Goal: Information Seeking & Learning: Learn about a topic

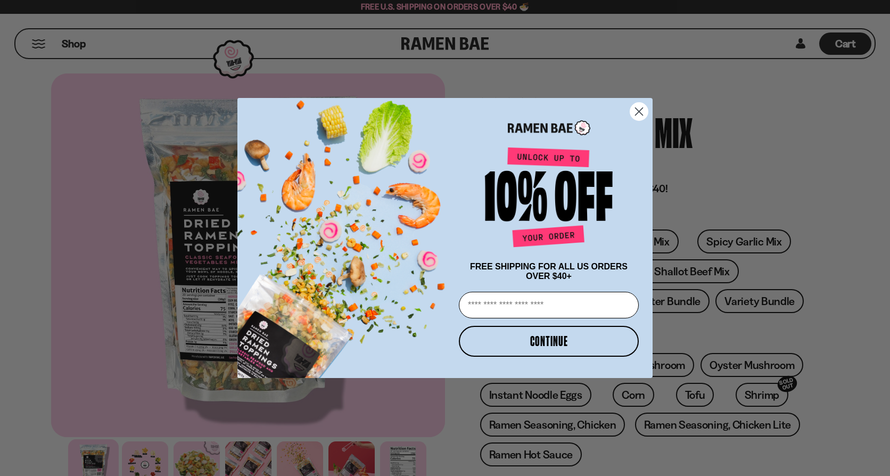
click at [639, 108] on circle "Close dialog" at bounding box center [639, 112] width 18 height 18
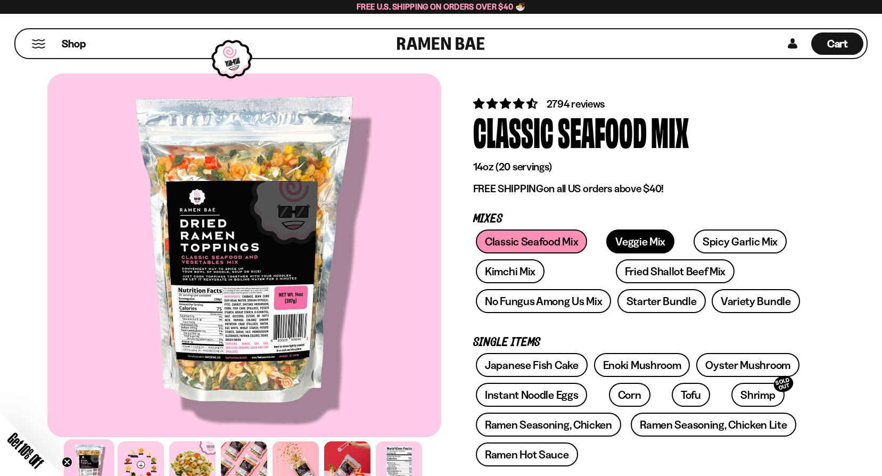
click at [614, 247] on link "Veggie Mix" at bounding box center [640, 241] width 68 height 24
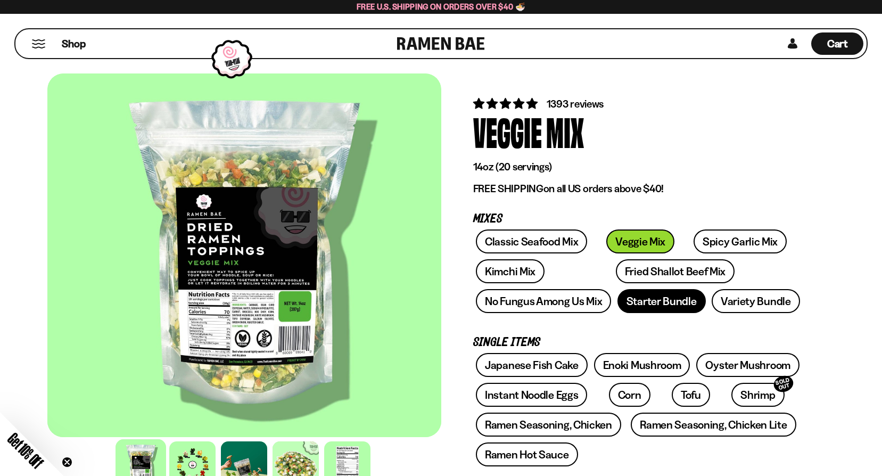
click at [635, 298] on link "Starter Bundle" at bounding box center [662, 301] width 88 height 24
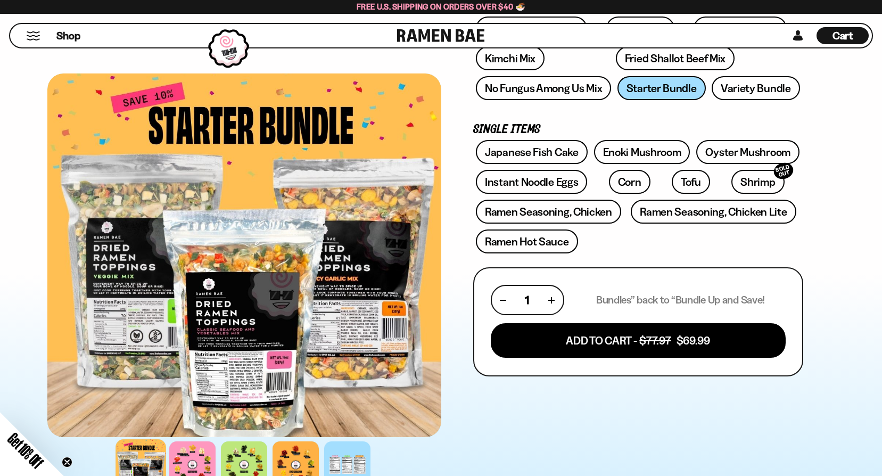
scroll to position [53, 0]
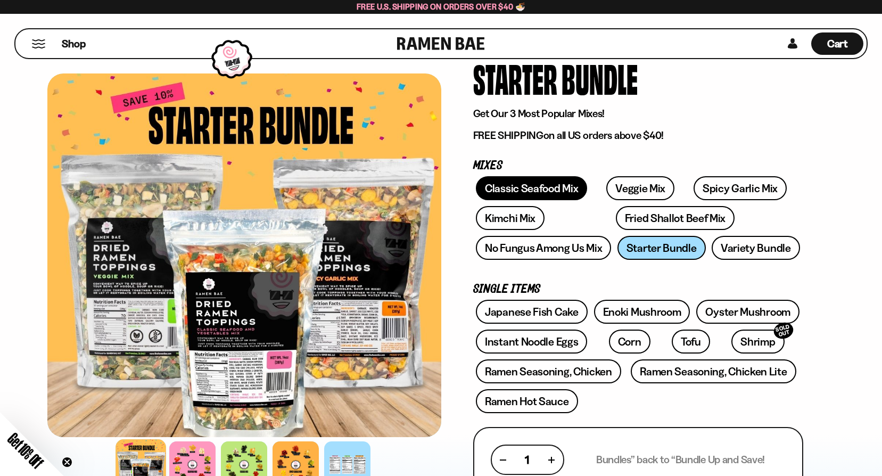
click at [539, 188] on link "Classic Seafood Mix" at bounding box center [531, 188] width 111 height 24
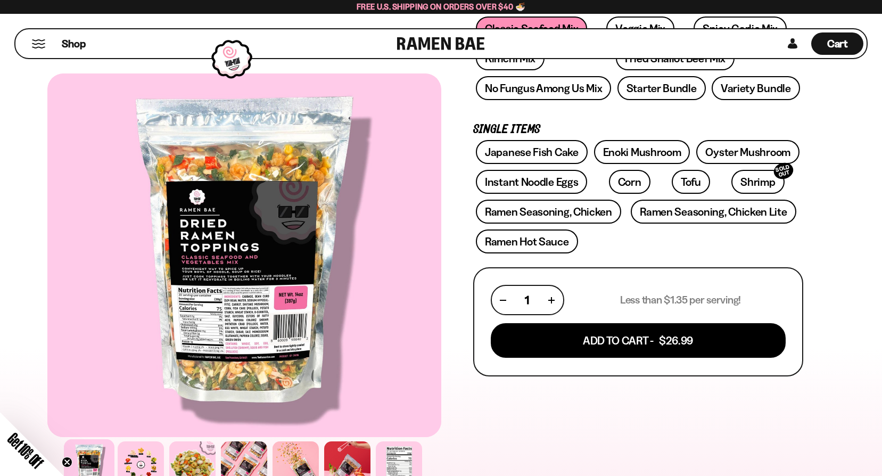
scroll to position [53, 0]
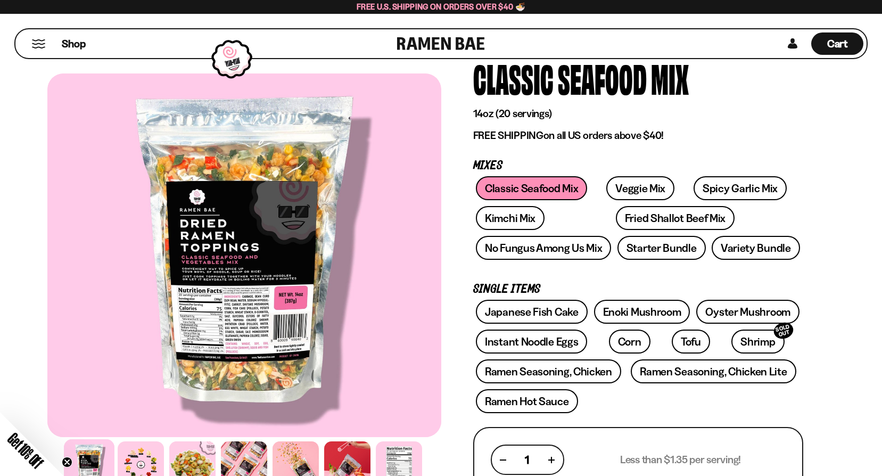
click at [265, 325] on div at bounding box center [244, 255] width 394 height 364
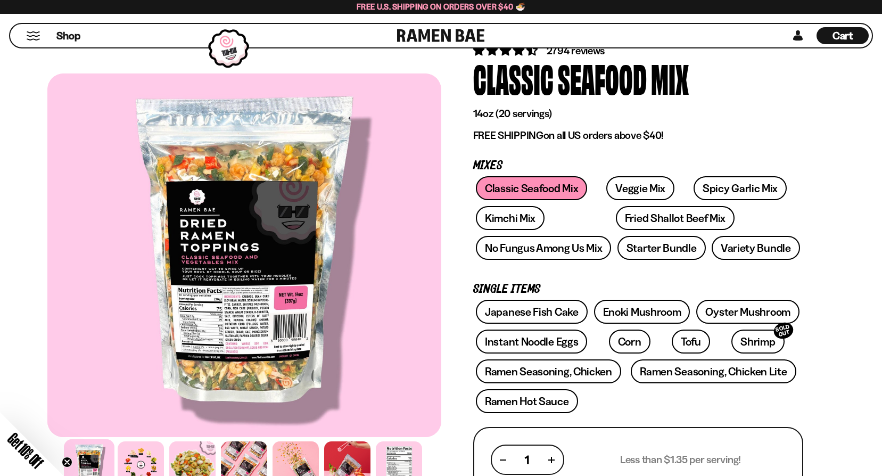
scroll to position [160, 0]
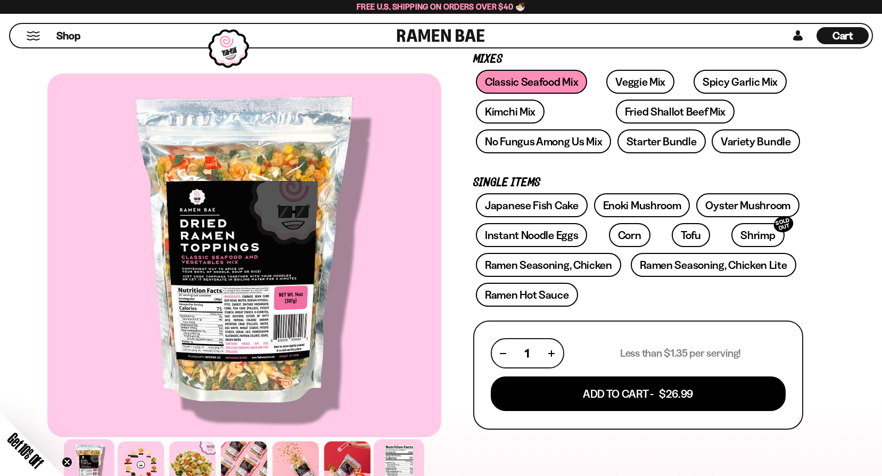
click at [407, 467] on div at bounding box center [399, 464] width 51 height 51
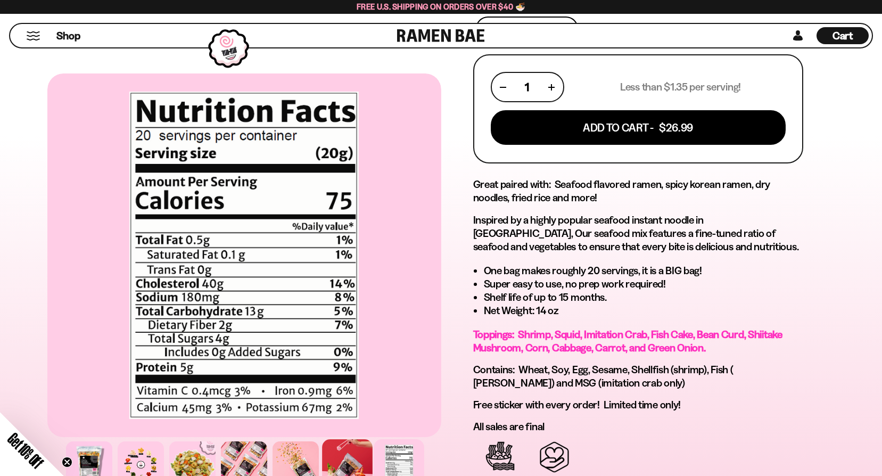
scroll to position [532, 0]
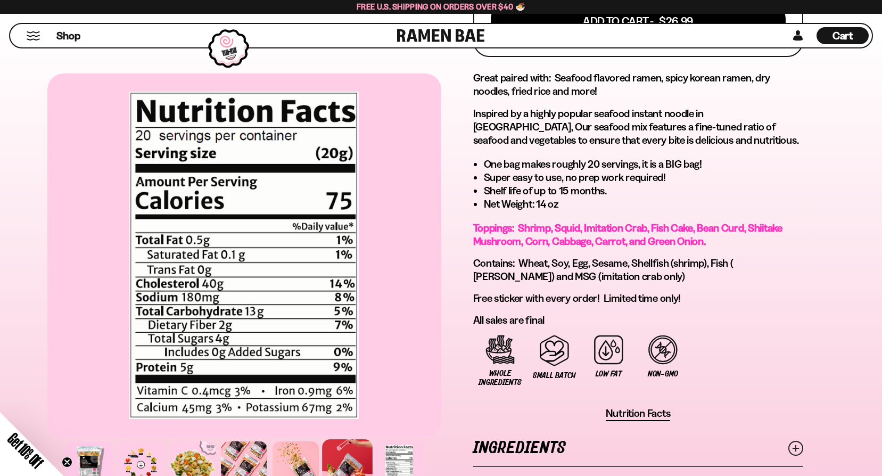
click at [340, 456] on div at bounding box center [347, 464] width 51 height 51
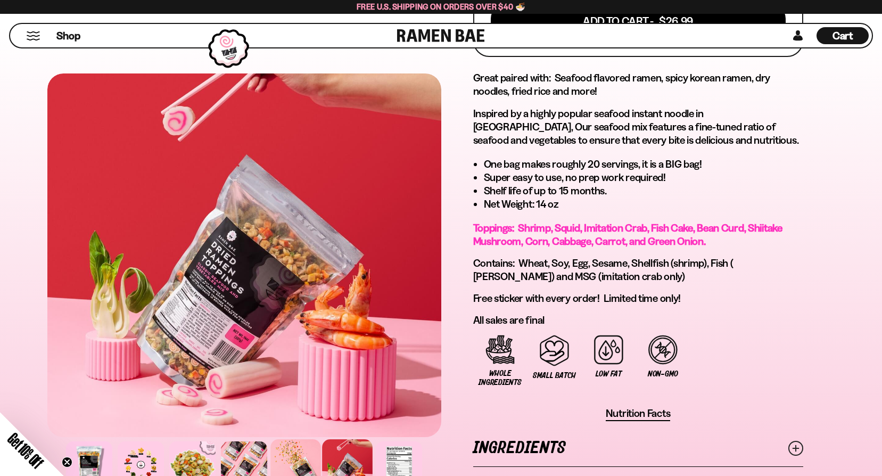
click at [309, 453] on div at bounding box center [295, 464] width 51 height 51
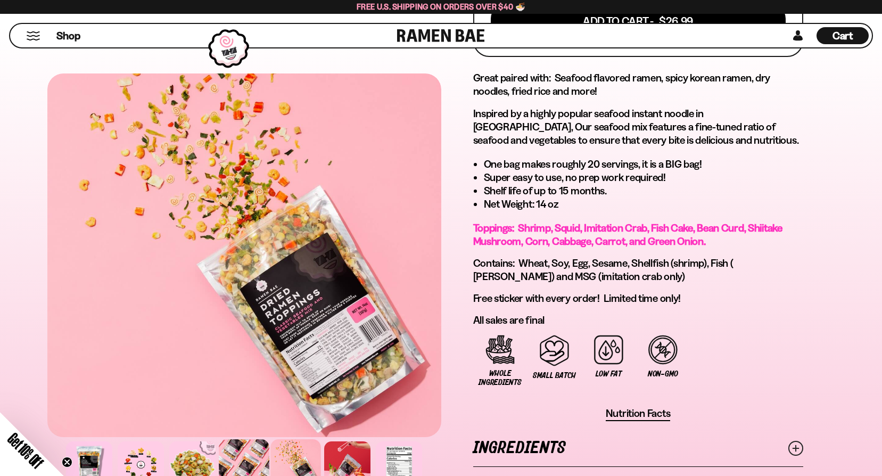
click at [249, 456] on div at bounding box center [244, 464] width 51 height 51
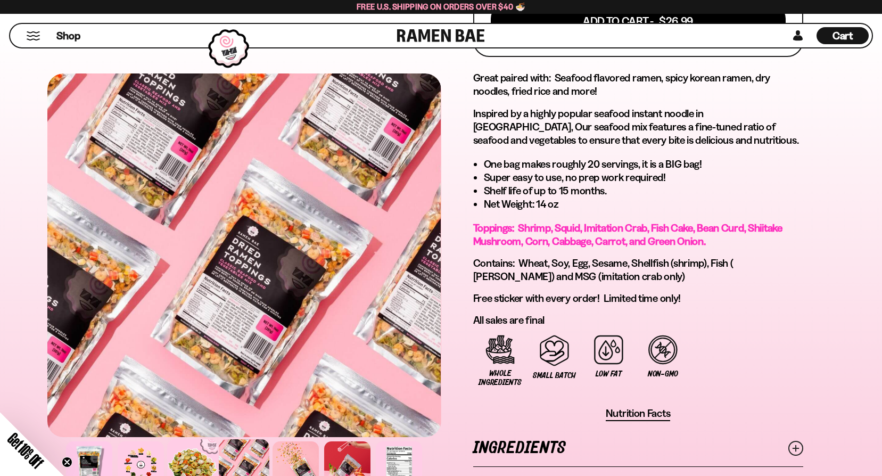
click at [198, 458] on div at bounding box center [192, 464] width 51 height 51
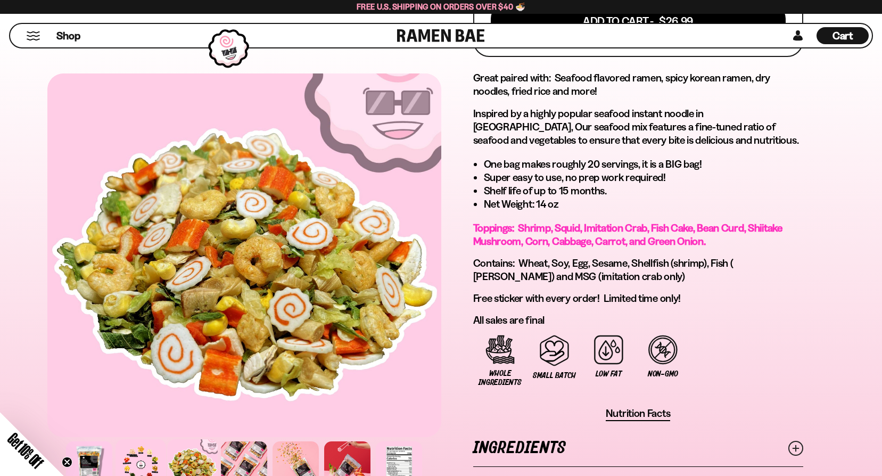
click at [144, 459] on div at bounding box center [141, 464] width 51 height 51
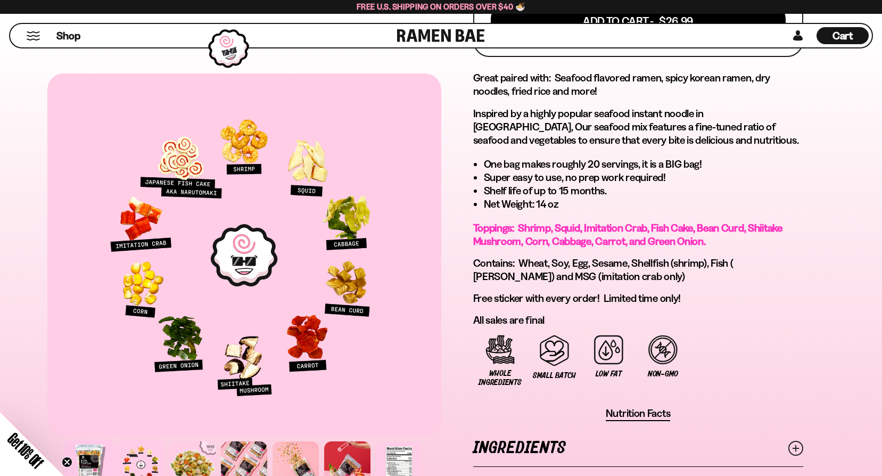
click at [92, 466] on div at bounding box center [89, 464] width 51 height 51
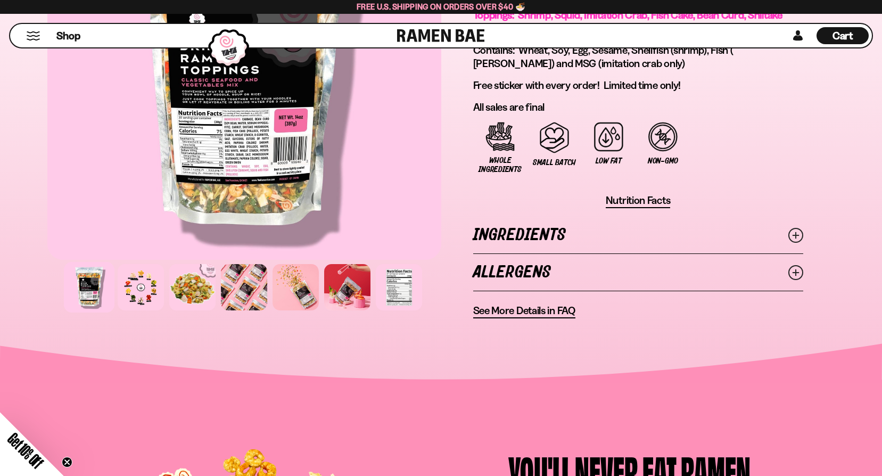
scroll to position [639, 0]
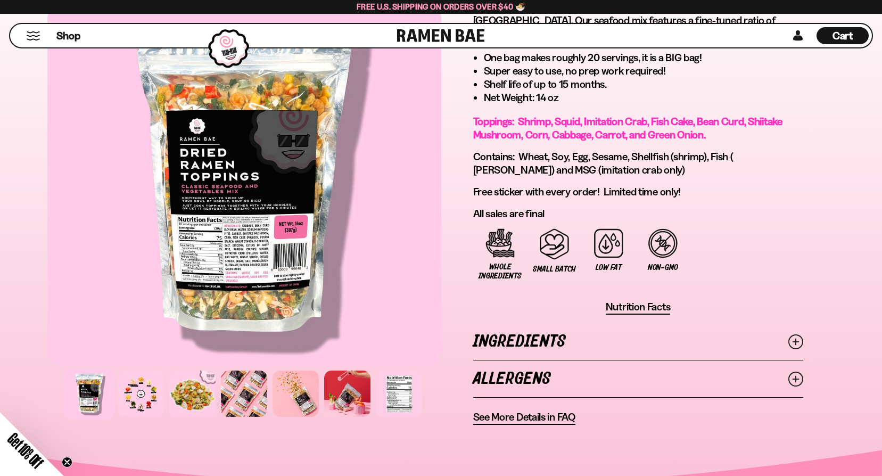
click at [793, 342] on icon at bounding box center [795, 341] width 15 height 15
